Goal: Go to known website: Access a specific website the user already knows

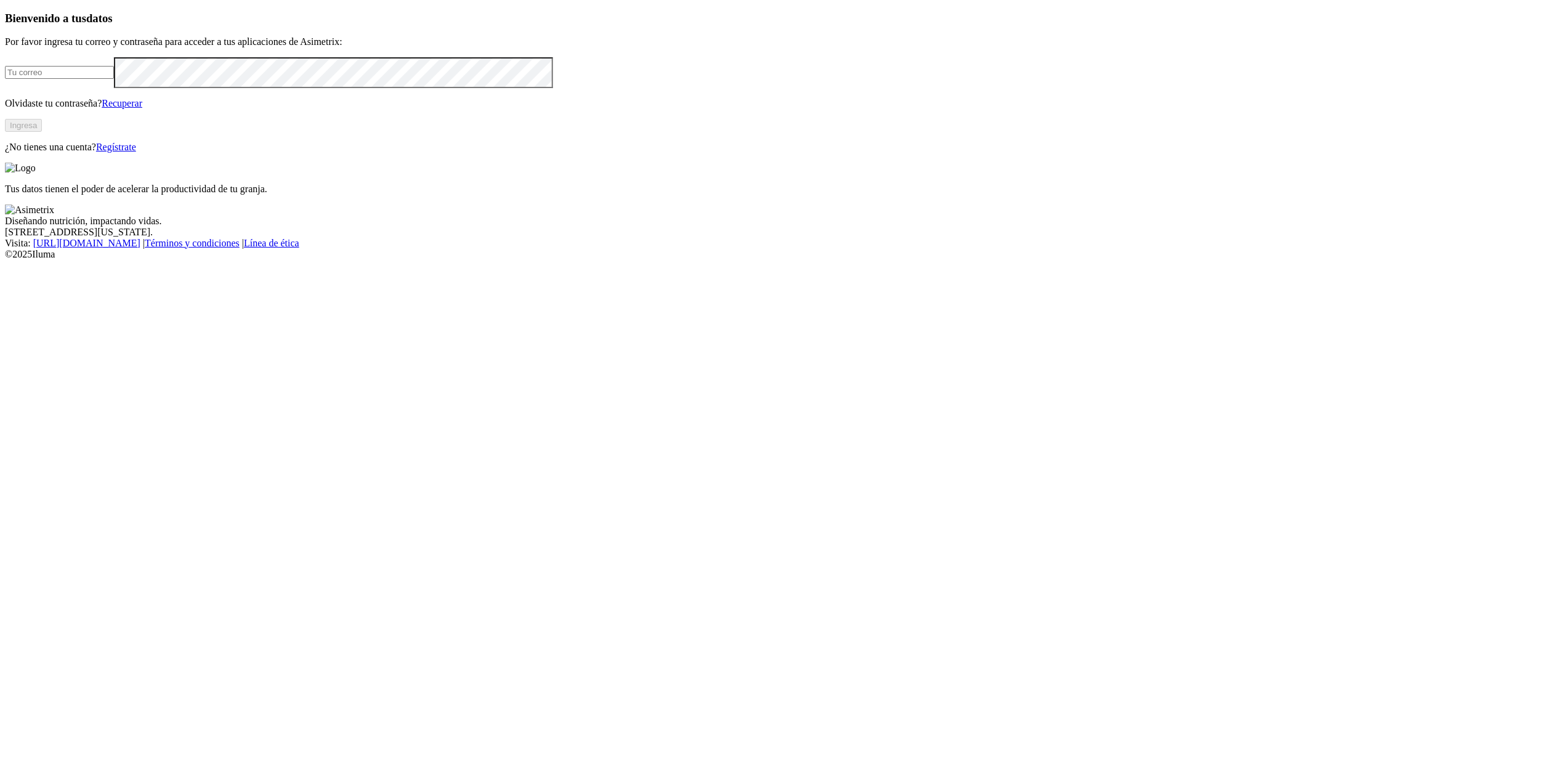
type input "[EMAIL_ADDRESS][DOMAIN_NAME]"
click at [42, 131] on button "Ingresa" at bounding box center [24, 126] width 37 height 13
